Goal: Information Seeking & Learning: Learn about a topic

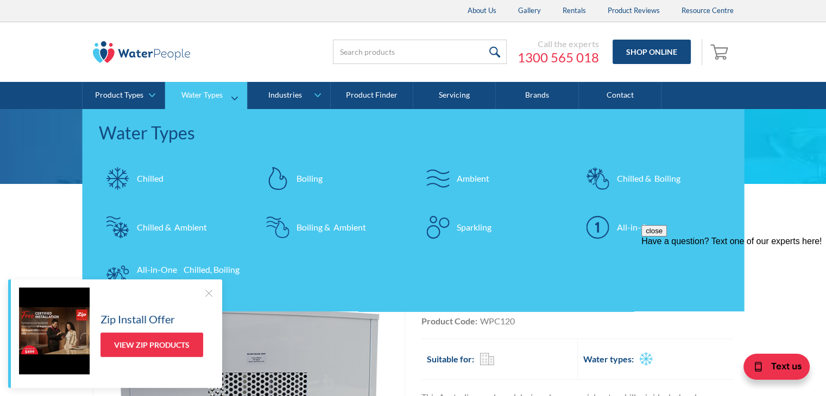
click at [146, 179] on div "Chilled" at bounding box center [150, 178] width 27 height 13
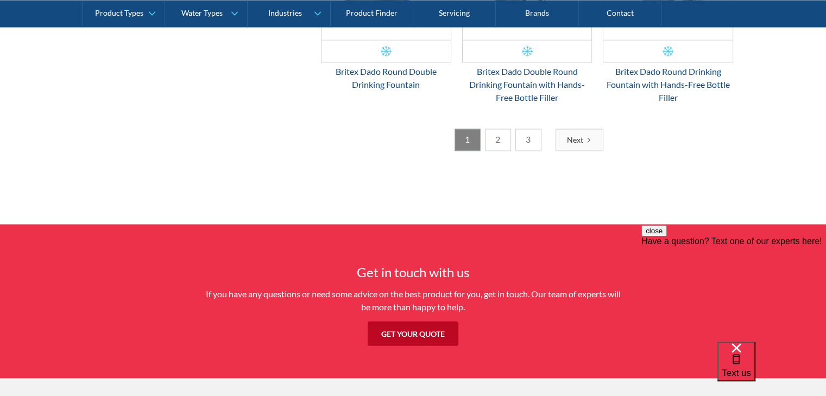
scroll to position [1792, 0]
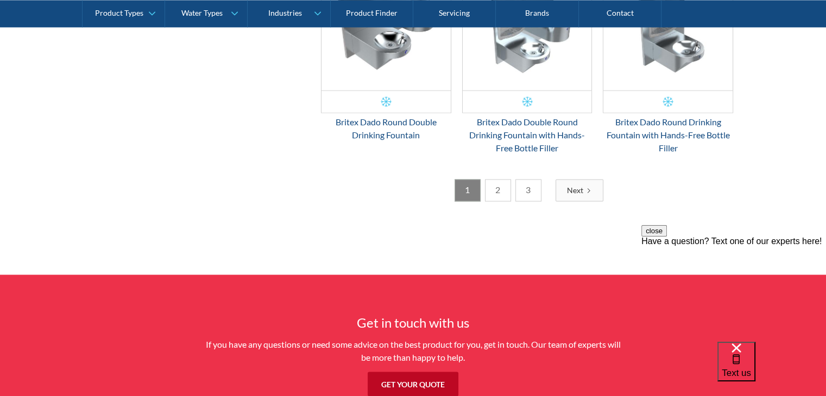
click at [522, 186] on link "3" at bounding box center [528, 190] width 26 height 22
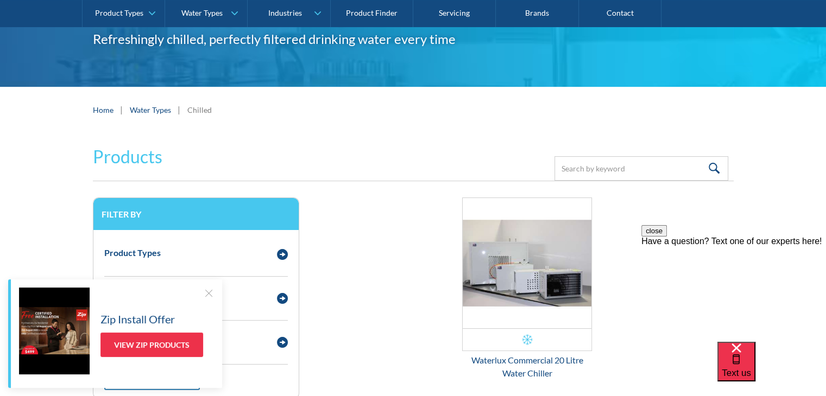
scroll to position [252, 0]
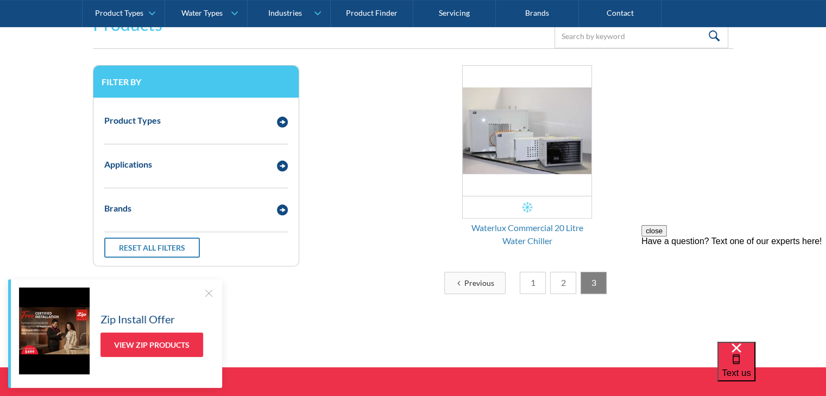
click at [530, 232] on div "Waterlux Commercial 20 Litre Water Chiller" at bounding box center [527, 235] width 130 height 26
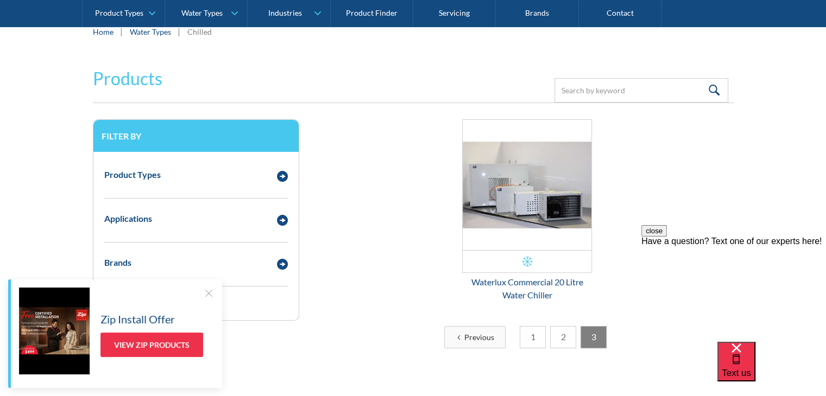
click at [558, 342] on link "2" at bounding box center [563, 337] width 26 height 22
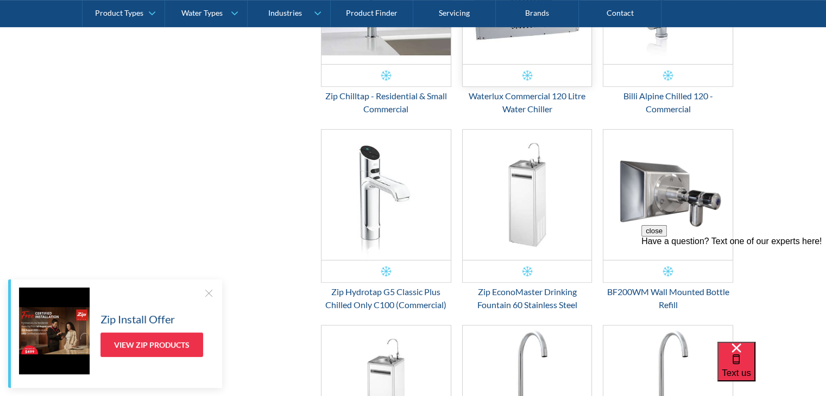
scroll to position [687, 0]
